Goal: Information Seeking & Learning: Learn about a topic

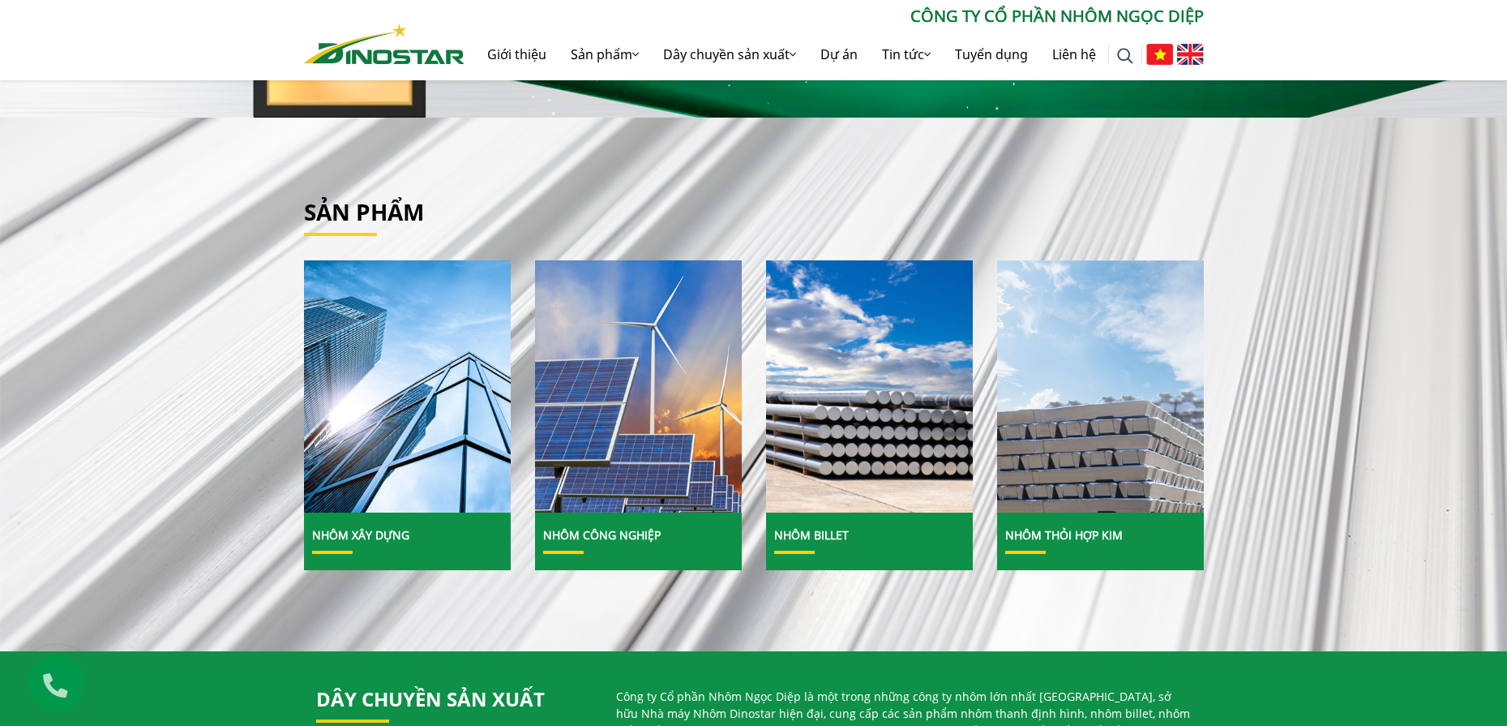
click at [578, 531] on link "Nhôm Công nghiệp" at bounding box center [602, 534] width 118 height 15
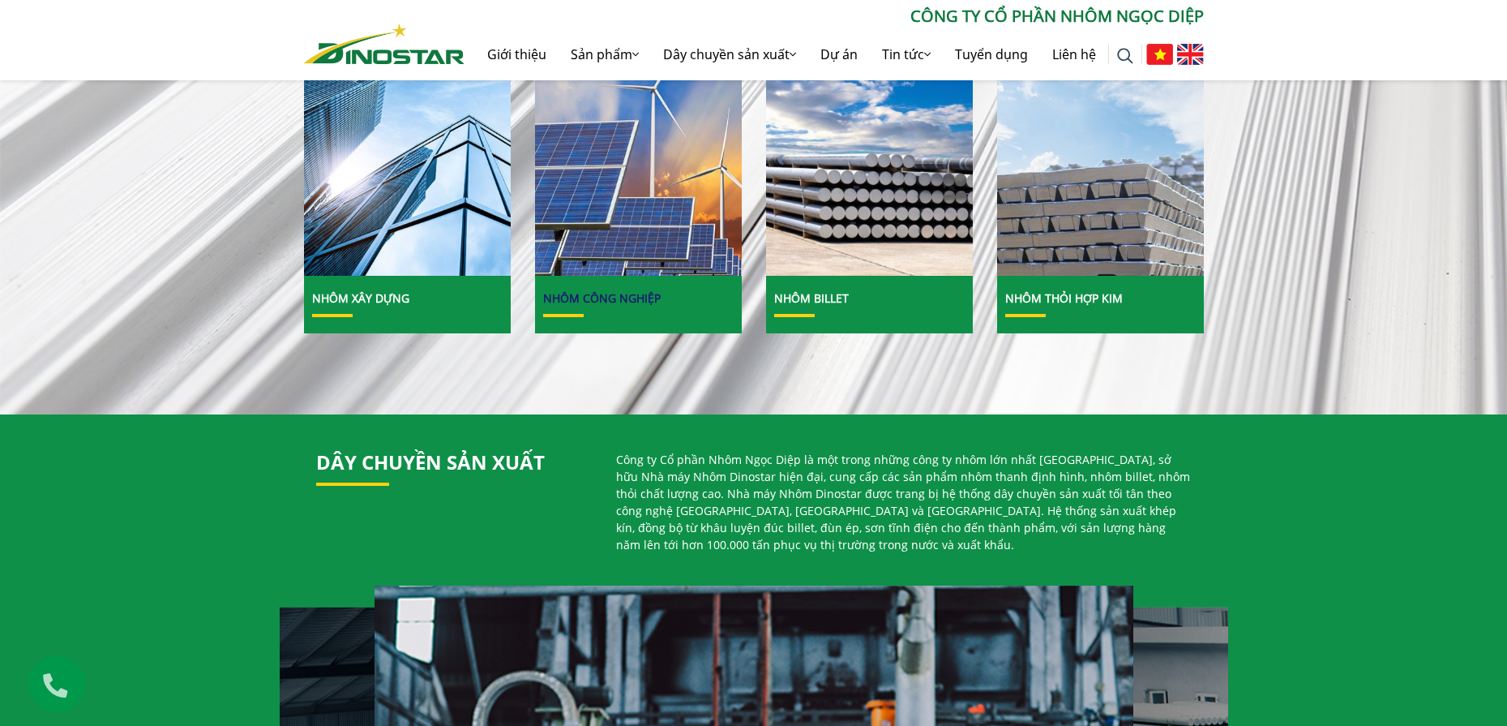
scroll to position [649, 0]
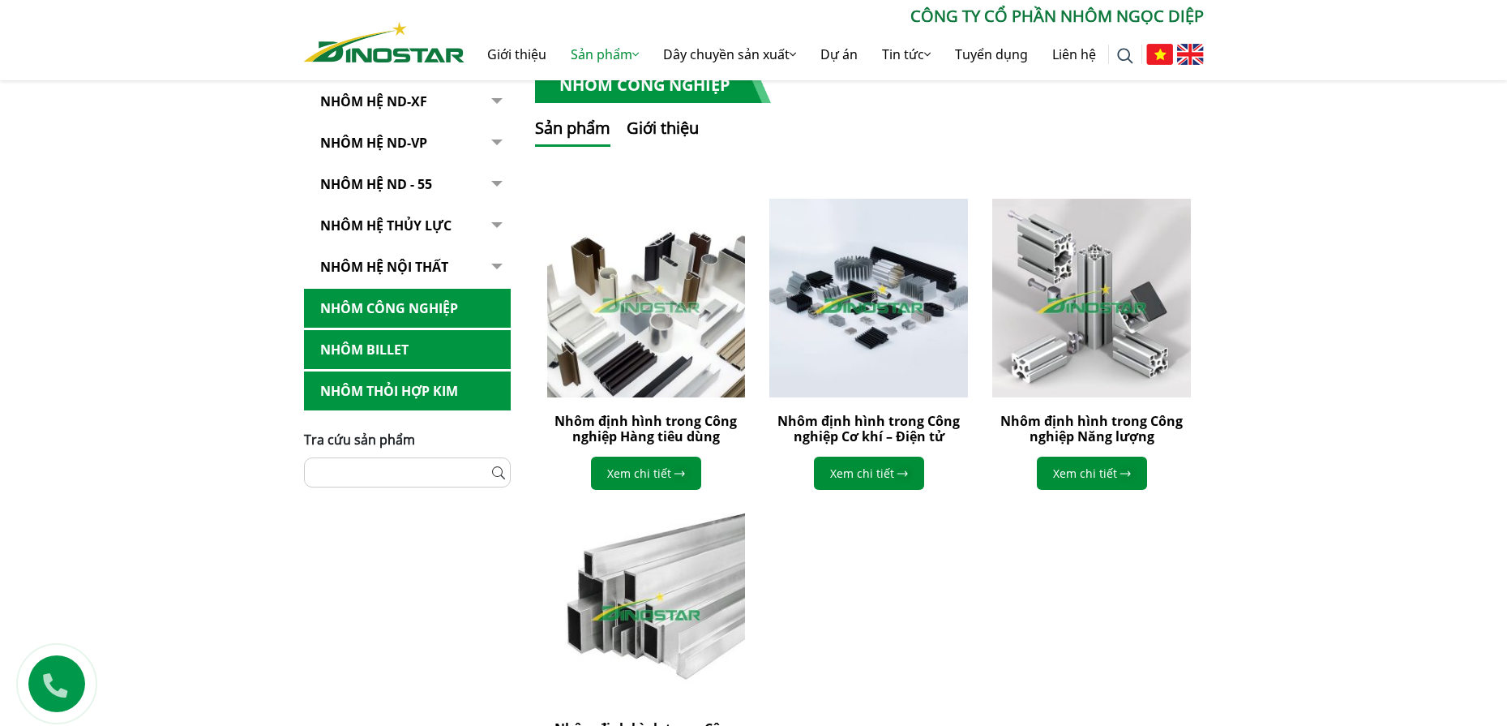
scroll to position [324, 0]
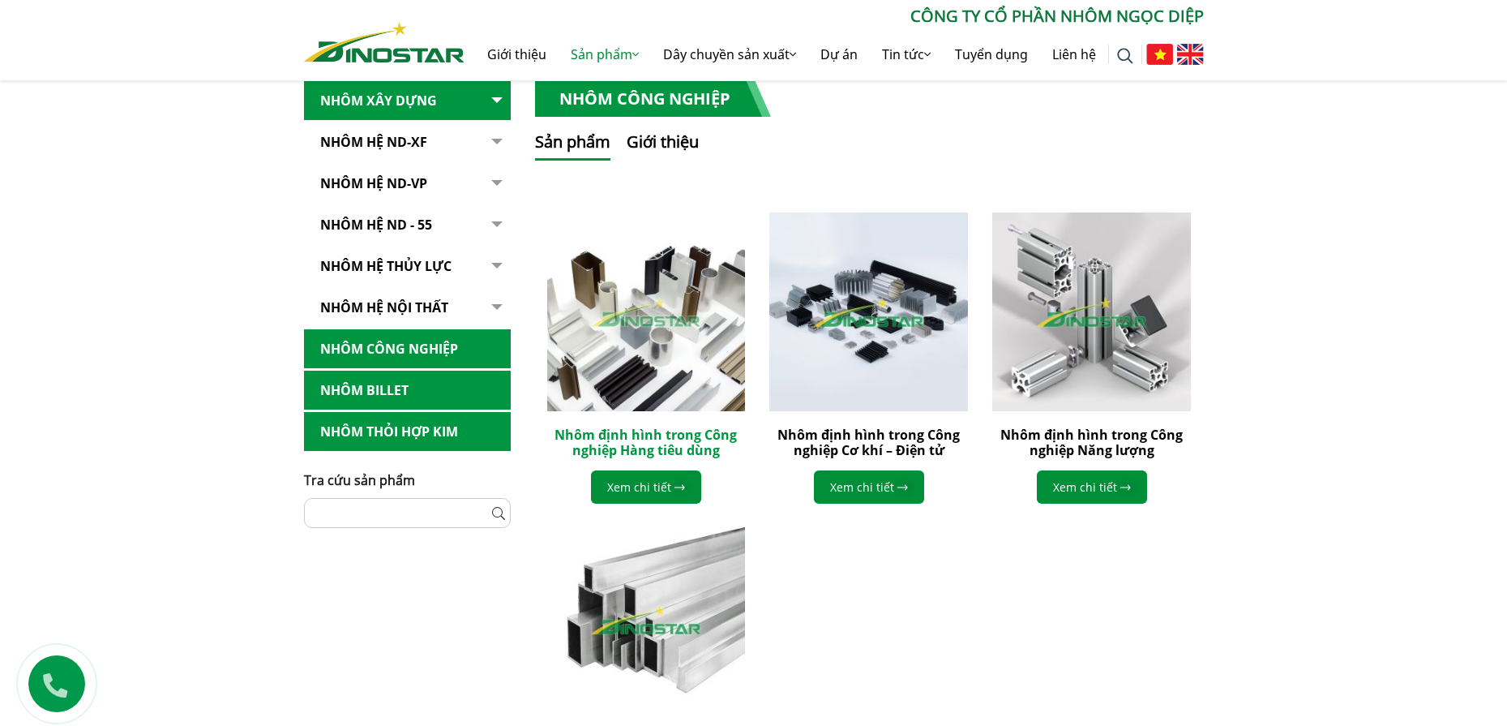
click at [610, 449] on link "Nhôm định hình trong Công nghiệp Hàng tiêu dùng" at bounding box center [646, 442] width 182 height 33
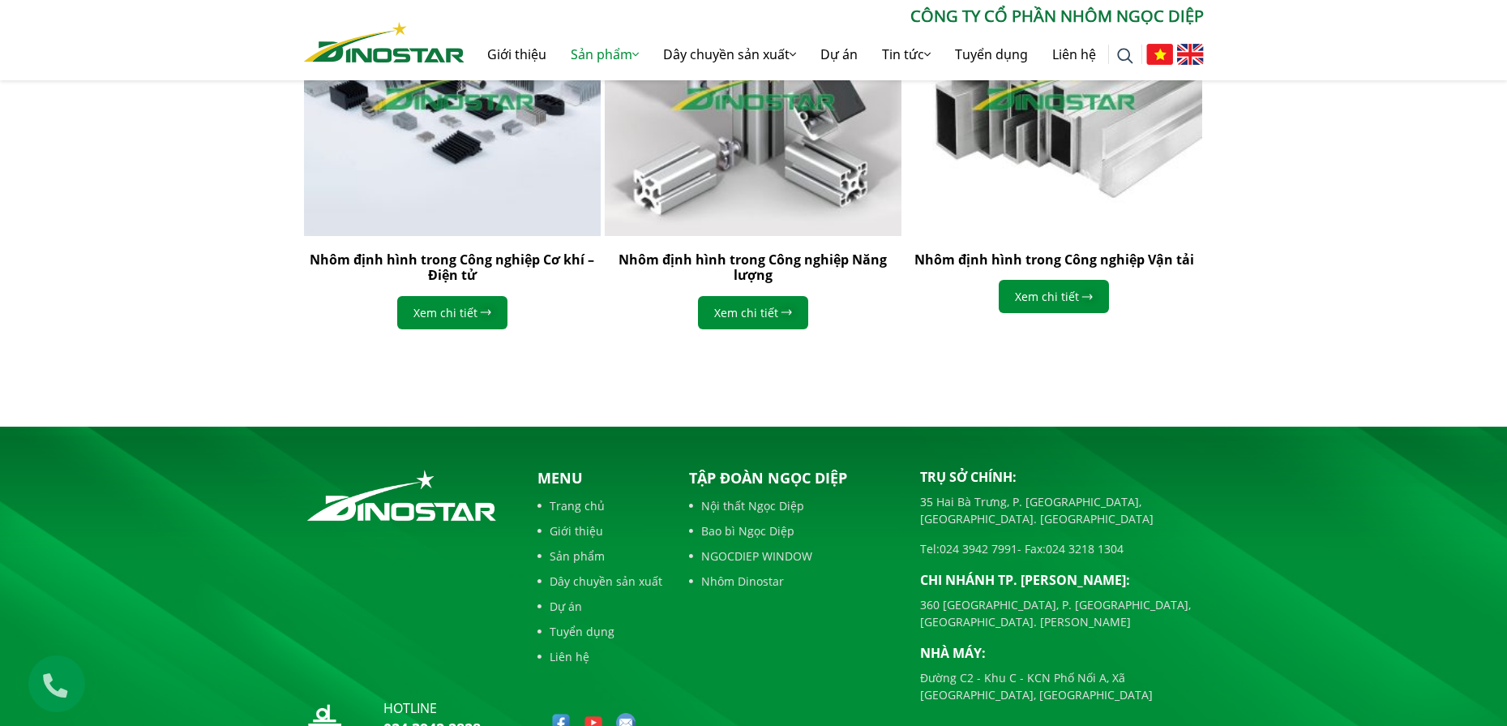
scroll to position [2186, 0]
